Goal: Task Accomplishment & Management: Manage account settings

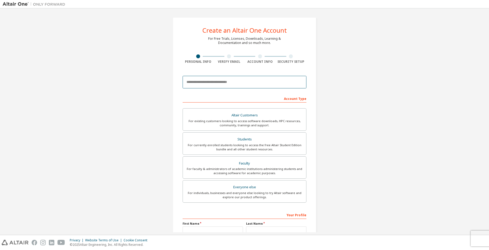
click at [234, 82] on input "email" at bounding box center [245, 82] width 124 height 13
type input "**********"
type input "*****"
type input "******"
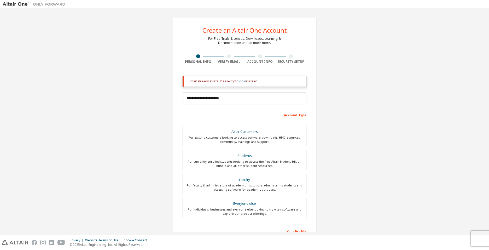
click at [241, 82] on link "login" at bounding box center [243, 81] width 8 height 4
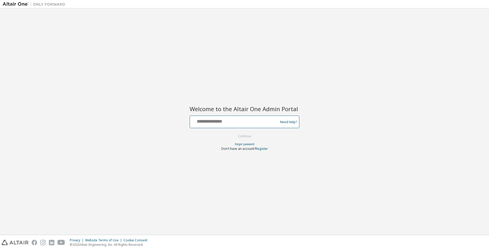
click at [220, 121] on input "text" at bounding box center [234, 121] width 85 height 8
type input "**********"
click at [244, 137] on button "Continue" at bounding box center [245, 136] width 24 height 8
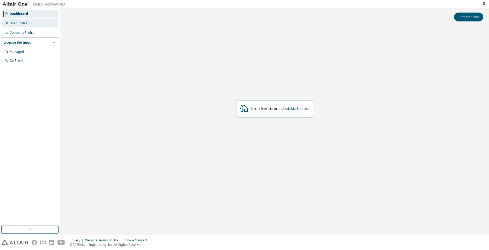
click at [19, 21] on div "User Profile" at bounding box center [19, 23] width 18 height 4
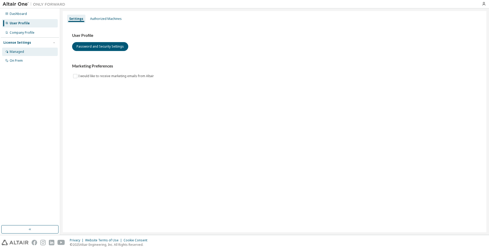
click at [34, 49] on div "Managed" at bounding box center [30, 52] width 56 height 8
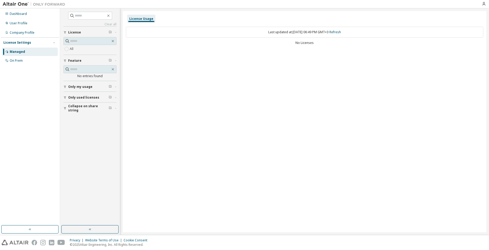
click at [74, 29] on button "License" at bounding box center [89, 32] width 53 height 11
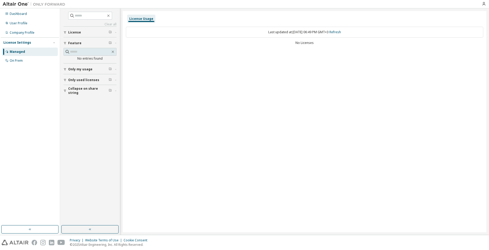
click at [76, 28] on button "License" at bounding box center [89, 32] width 53 height 11
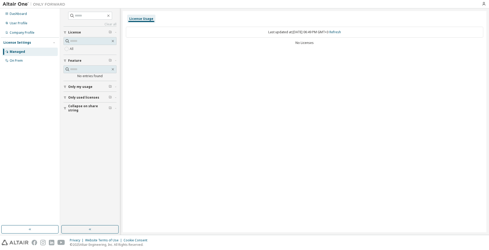
click at [67, 88] on button "Only my usage" at bounding box center [89, 86] width 53 height 11
click at [66, 116] on button "Only used licenses" at bounding box center [89, 112] width 53 height 11
click at [66, 137] on icon "button" at bounding box center [64, 138] width 3 height 3
click at [31, 31] on div "Company Profile" at bounding box center [22, 33] width 25 height 4
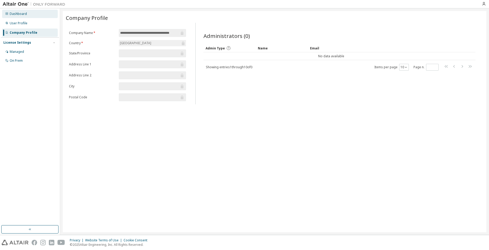
click at [20, 12] on div "Dashboard" at bounding box center [18, 14] width 17 height 4
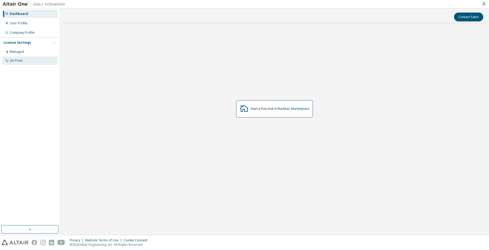
click at [35, 60] on div "On Prem" at bounding box center [30, 60] width 56 height 8
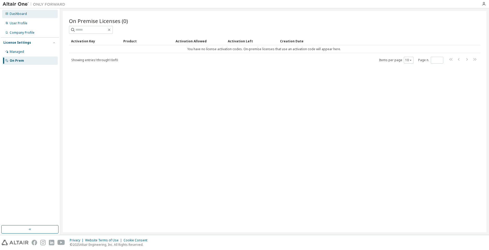
click at [20, 14] on div "Dashboard" at bounding box center [18, 14] width 17 height 4
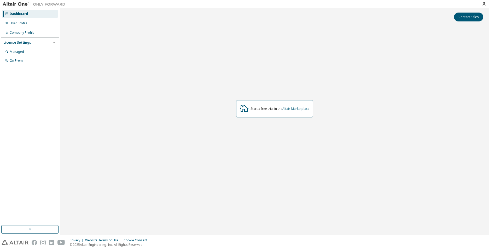
click at [303, 108] on link "Altair Marketplace" at bounding box center [295, 108] width 27 height 4
click at [22, 51] on div "Managed" at bounding box center [17, 52] width 14 height 4
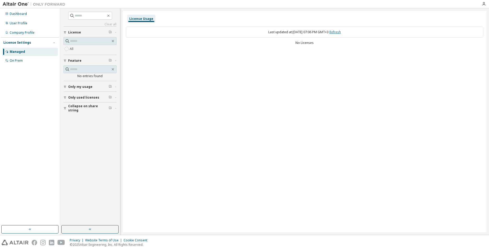
click at [341, 33] on link "Refresh" at bounding box center [334, 32] width 11 height 4
click at [90, 77] on div "No entries found" at bounding box center [89, 76] width 53 height 4
click at [87, 87] on span "Only my usage" at bounding box center [80, 87] width 24 height 4
click at [84, 112] on span "Only used licenses" at bounding box center [83, 113] width 31 height 4
click at [90, 111] on button "Collapse on share string" at bounding box center [89, 107] width 53 height 11
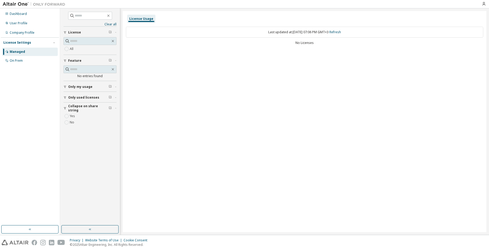
click at [74, 49] on label "All" at bounding box center [72, 49] width 5 height 6
click at [109, 26] on link "Clear all" at bounding box center [89, 24] width 53 height 4
click at [141, 18] on div "License Usage" at bounding box center [141, 19] width 24 height 4
click at [341, 32] on link "Refresh" at bounding box center [334, 32] width 11 height 4
click at [341, 31] on link "Refresh" at bounding box center [334, 32] width 11 height 4
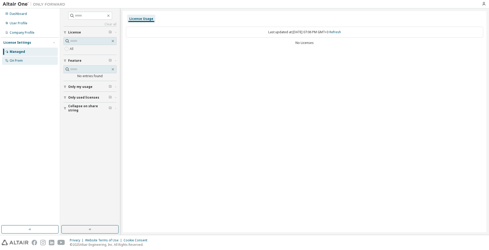
click at [22, 60] on div "On Prem" at bounding box center [16, 61] width 13 height 4
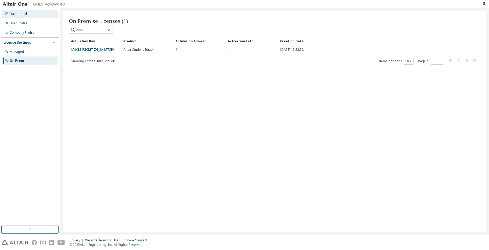
click at [12, 14] on div "Dashboard" at bounding box center [18, 14] width 17 height 4
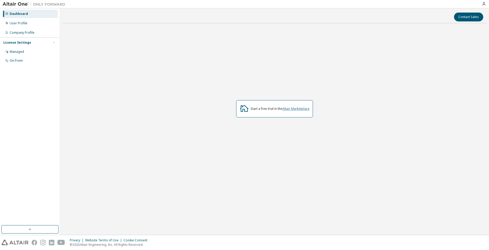
click at [304, 110] on link "Altair Marketplace" at bounding box center [295, 108] width 27 height 4
click at [21, 49] on div "Managed" at bounding box center [30, 52] width 56 height 8
